Goal: Task Accomplishment & Management: Manage account settings

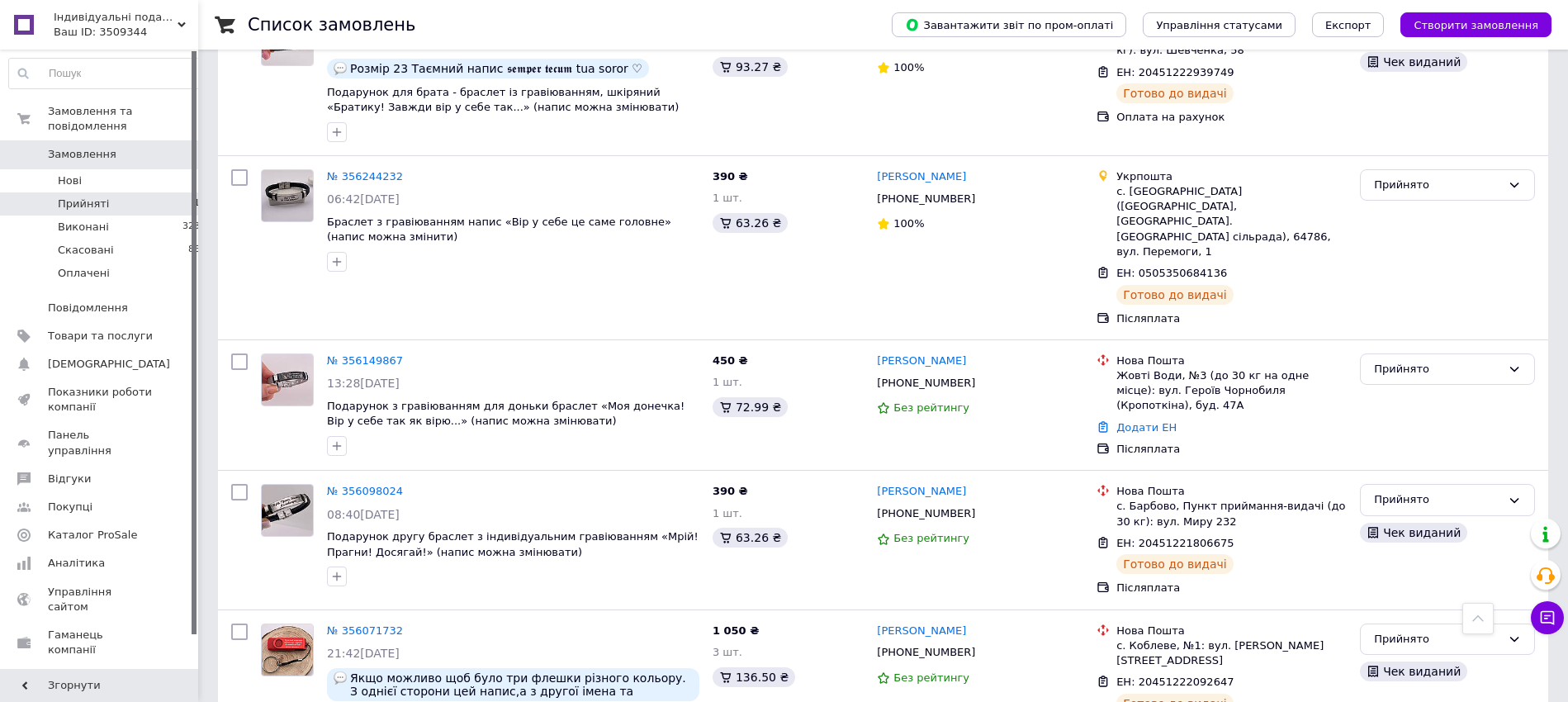
scroll to position [2224, 0]
